Goal: Task Accomplishment & Management: Use online tool/utility

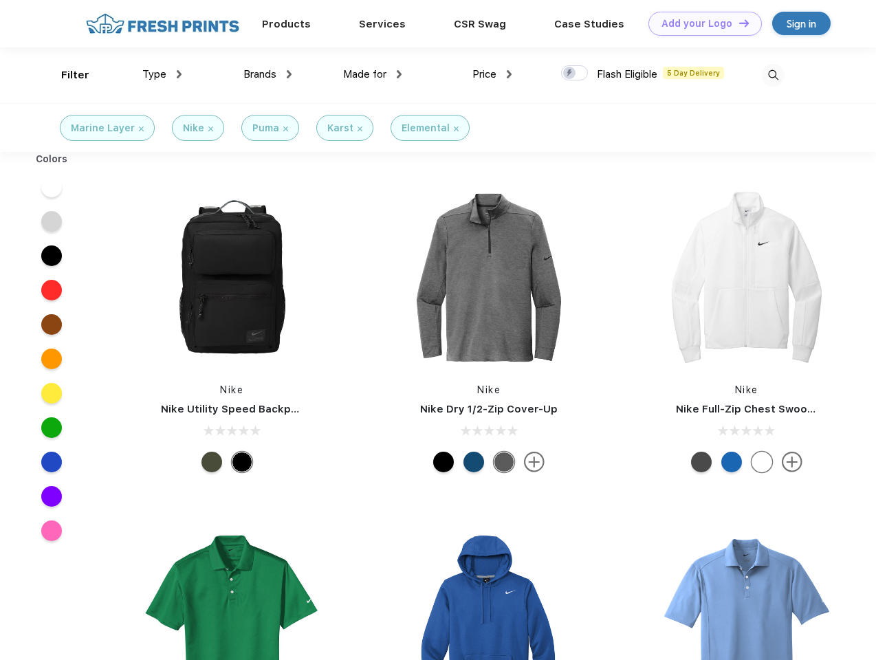
click at [700, 23] on link "Add your Logo Design Tool" at bounding box center [706, 24] width 114 height 24
click at [0, 0] on div "Design Tool" at bounding box center [0, 0] width 0 height 0
click at [738, 23] on link "Add your Logo Design Tool" at bounding box center [706, 24] width 114 height 24
click at [66, 75] on div "Filter" at bounding box center [75, 75] width 28 height 16
click at [162, 74] on span "Type" at bounding box center [154, 74] width 24 height 12
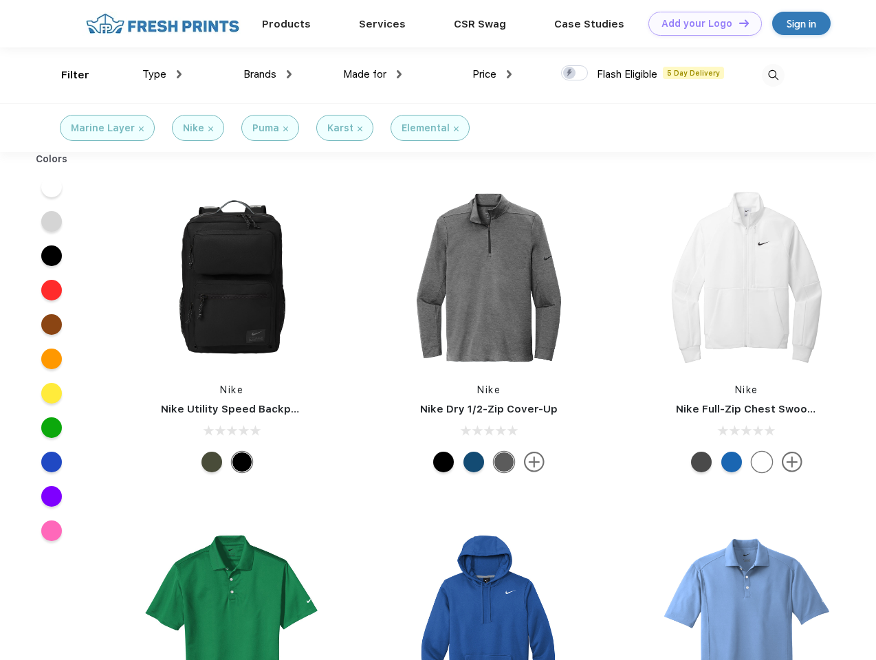
click at [268, 74] on span "Brands" at bounding box center [260, 74] width 33 height 12
click at [373, 74] on span "Made for" at bounding box center [364, 74] width 43 height 12
click at [493, 74] on span "Price" at bounding box center [485, 74] width 24 height 12
click at [575, 74] on div at bounding box center [574, 72] width 27 height 15
click at [570, 74] on input "checkbox" at bounding box center [565, 69] width 9 height 9
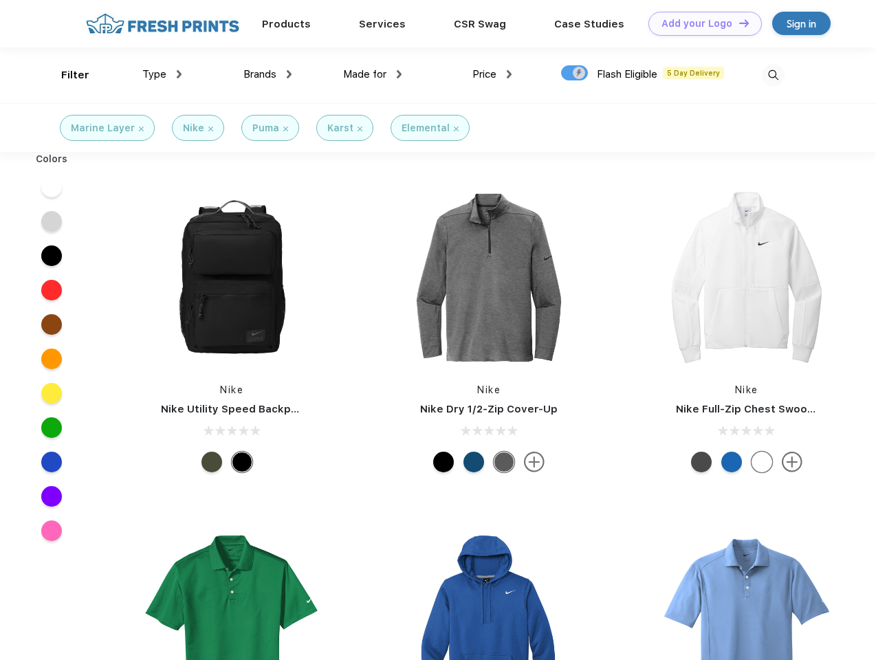
click at [773, 75] on img at bounding box center [773, 75] width 23 height 23
